Goal: Information Seeking & Learning: Learn about a topic

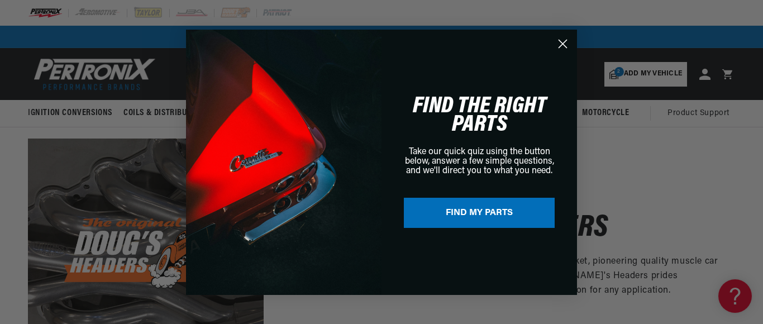
click at [562, 41] on circle "Close dialog" at bounding box center [562, 43] width 18 height 18
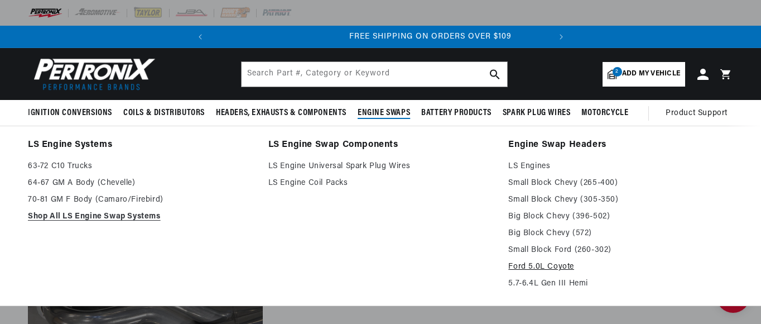
scroll to position [0, 338]
click at [558, 267] on link "Ford 5.0L Coyote" at bounding box center [621, 266] width 225 height 13
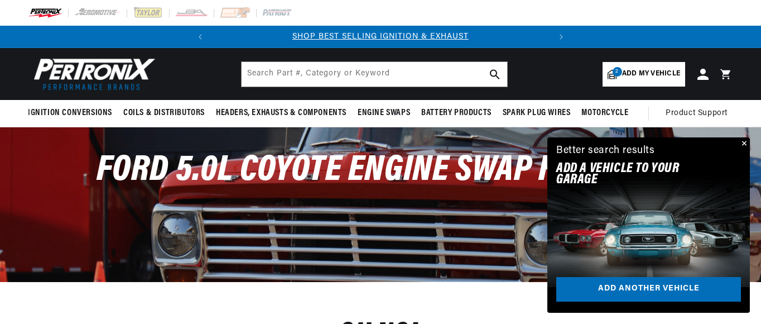
click at [745, 143] on button "Close" at bounding box center [743, 143] width 13 height 13
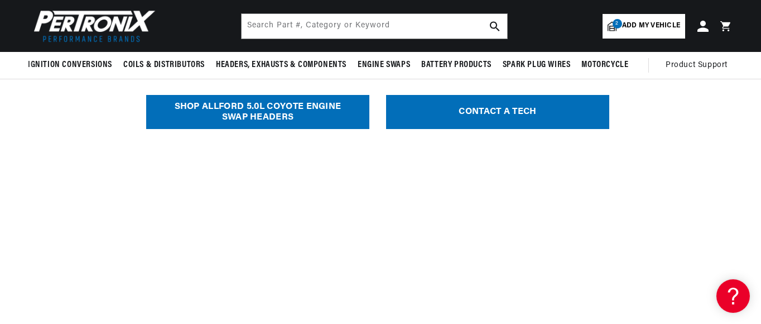
scroll to position [0, 338]
click at [286, 112] on link "SHOP ALL Ford 5.0L Coyote Engine Swap Headers" at bounding box center [257, 112] width 223 height 34
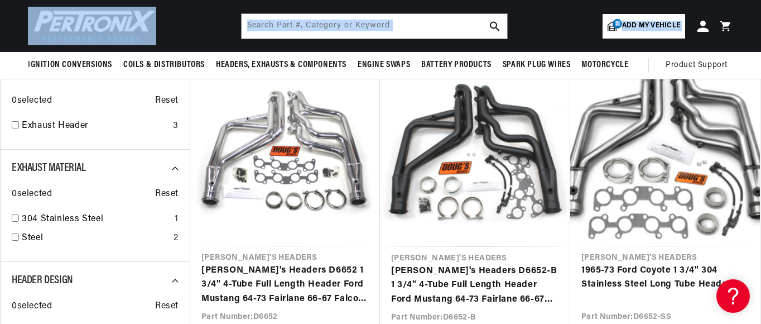
drag, startPoint x: 760, startPoint y: 43, endPoint x: 761, endPoint y: 66, distance: 22.9
click at [761, 66] on sticky-header "Ignition Conversions Shop by Feature Ignitor© The Original Ignitor© Ignitor© II…" at bounding box center [380, 39] width 761 height 79
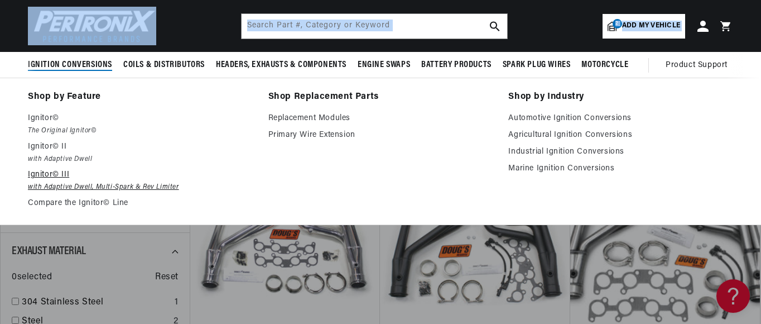
scroll to position [0, 338]
click at [85, 188] on em "with Adaptive Dwell, Multi-Spark & Rev Limiter" at bounding box center [140, 187] width 225 height 12
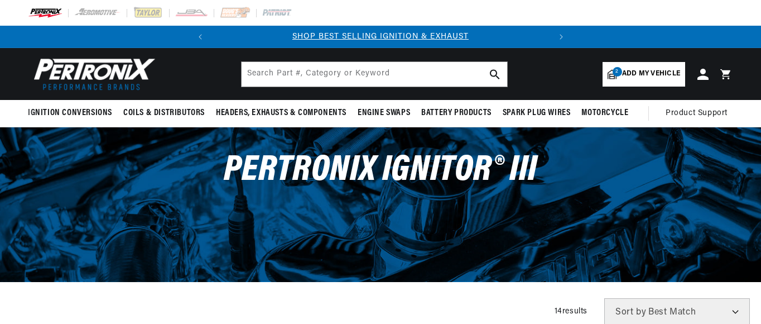
click at [759, 43] on slideshow-component "SHOP BEST SELLING IGNITION & EXHAUST FREE SHIPPING ON ORDERS OVER $109" at bounding box center [380, 37] width 761 height 22
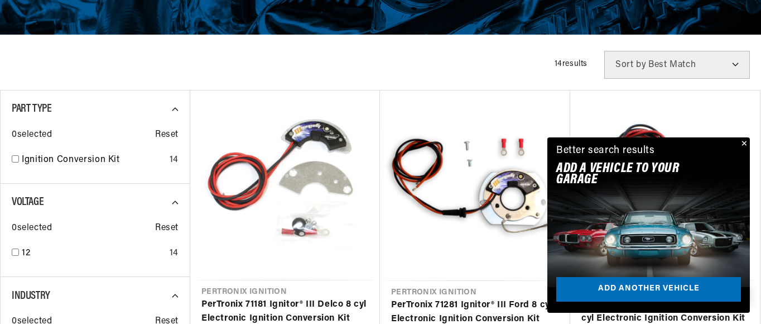
click at [744, 143] on button "Close" at bounding box center [743, 143] width 13 height 13
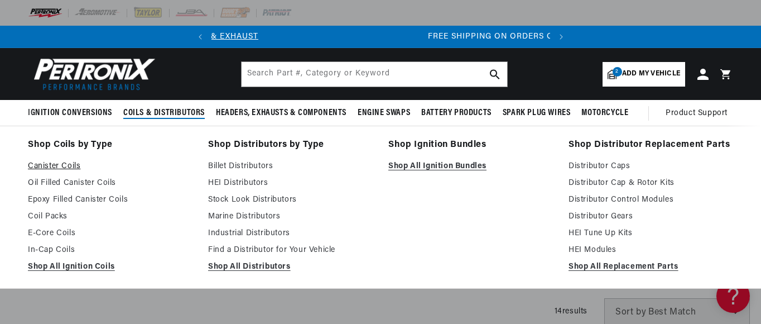
scroll to position [0, 338]
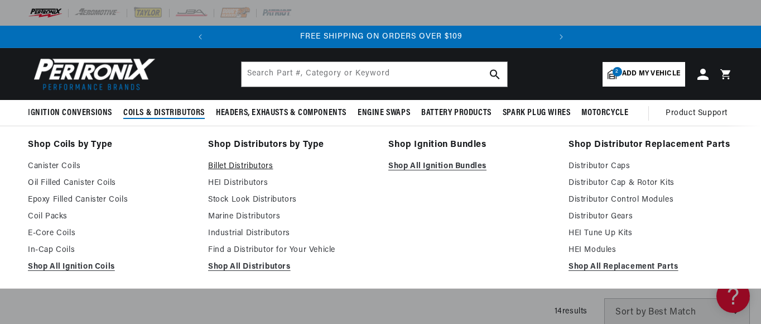
click at [250, 166] on link "Billet Distributors" at bounding box center [290, 166] width 165 height 13
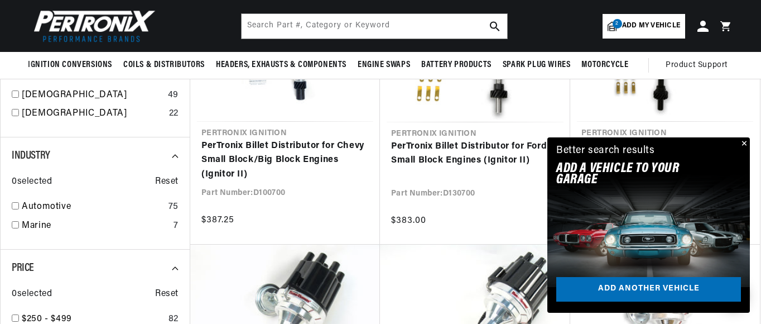
scroll to position [496, 0]
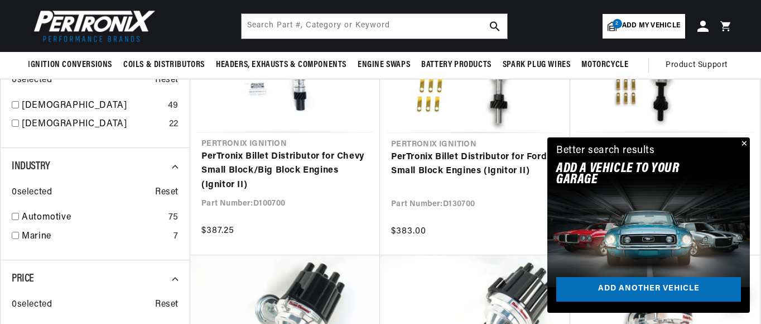
click at [746, 143] on button "Close" at bounding box center [743, 143] width 13 height 13
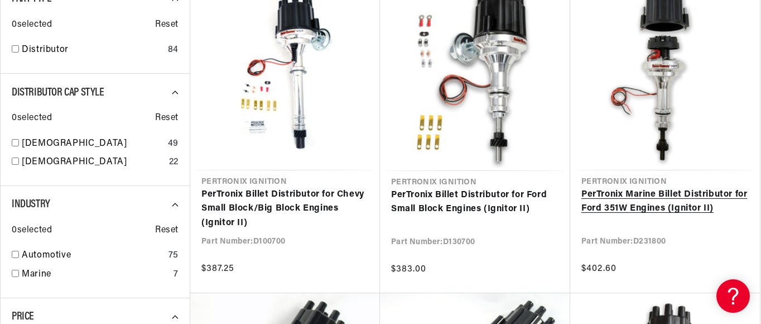
scroll to position [0, 338]
drag, startPoint x: 761, startPoint y: 64, endPoint x: 760, endPoint y: 76, distance: 11.7
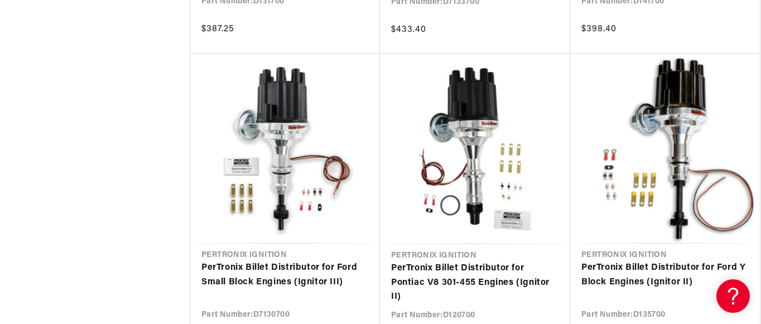
scroll to position [1372, 0]
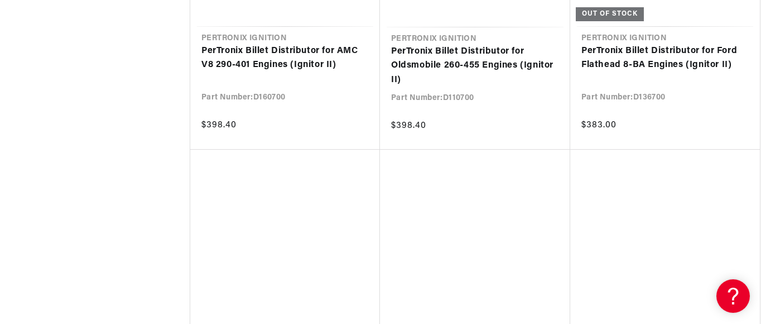
scroll to position [2646, 0]
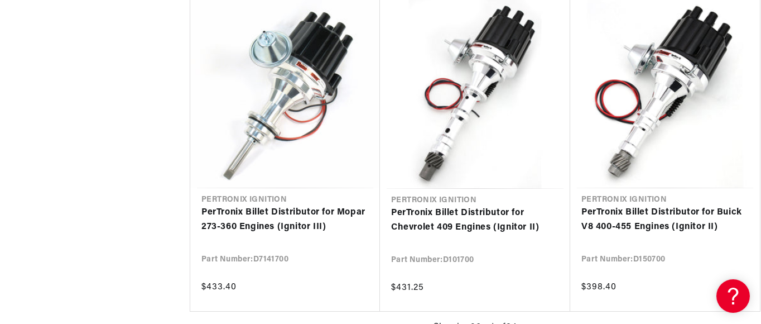
scroll to position [3902, 0]
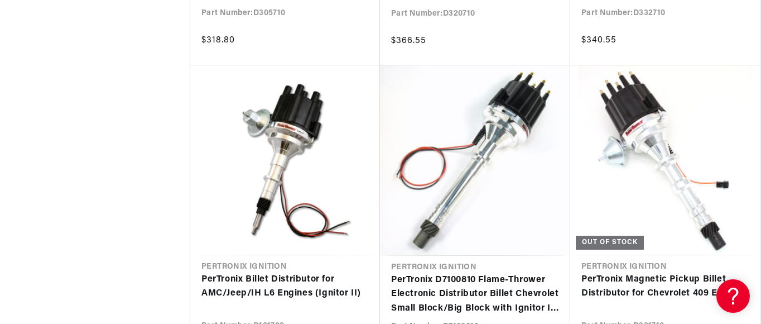
scroll to position [6546, 0]
